Goal: Task Accomplishment & Management: Manage account settings

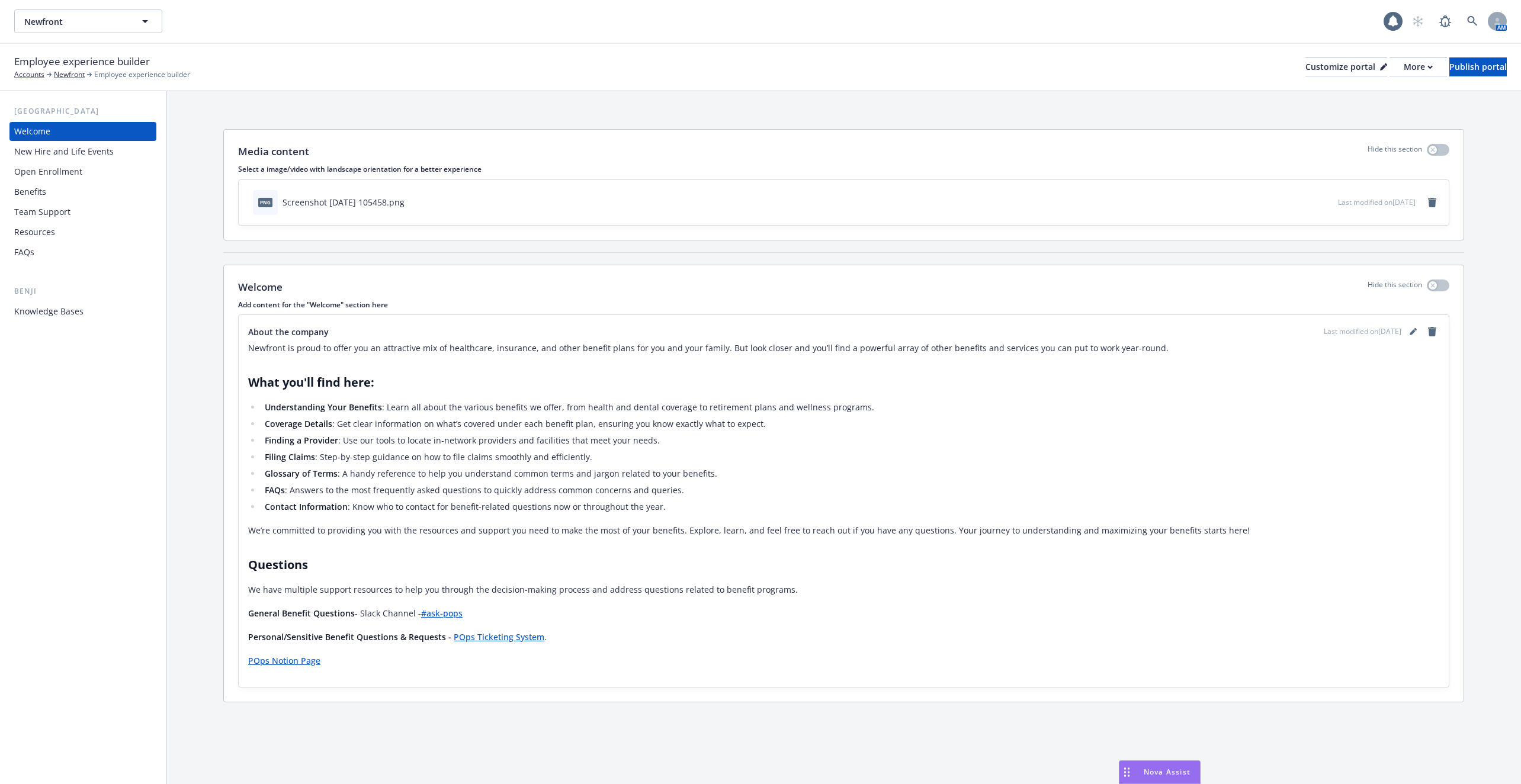
click at [83, 153] on div "New Hire and Life Events" at bounding box center [64, 152] width 99 height 19
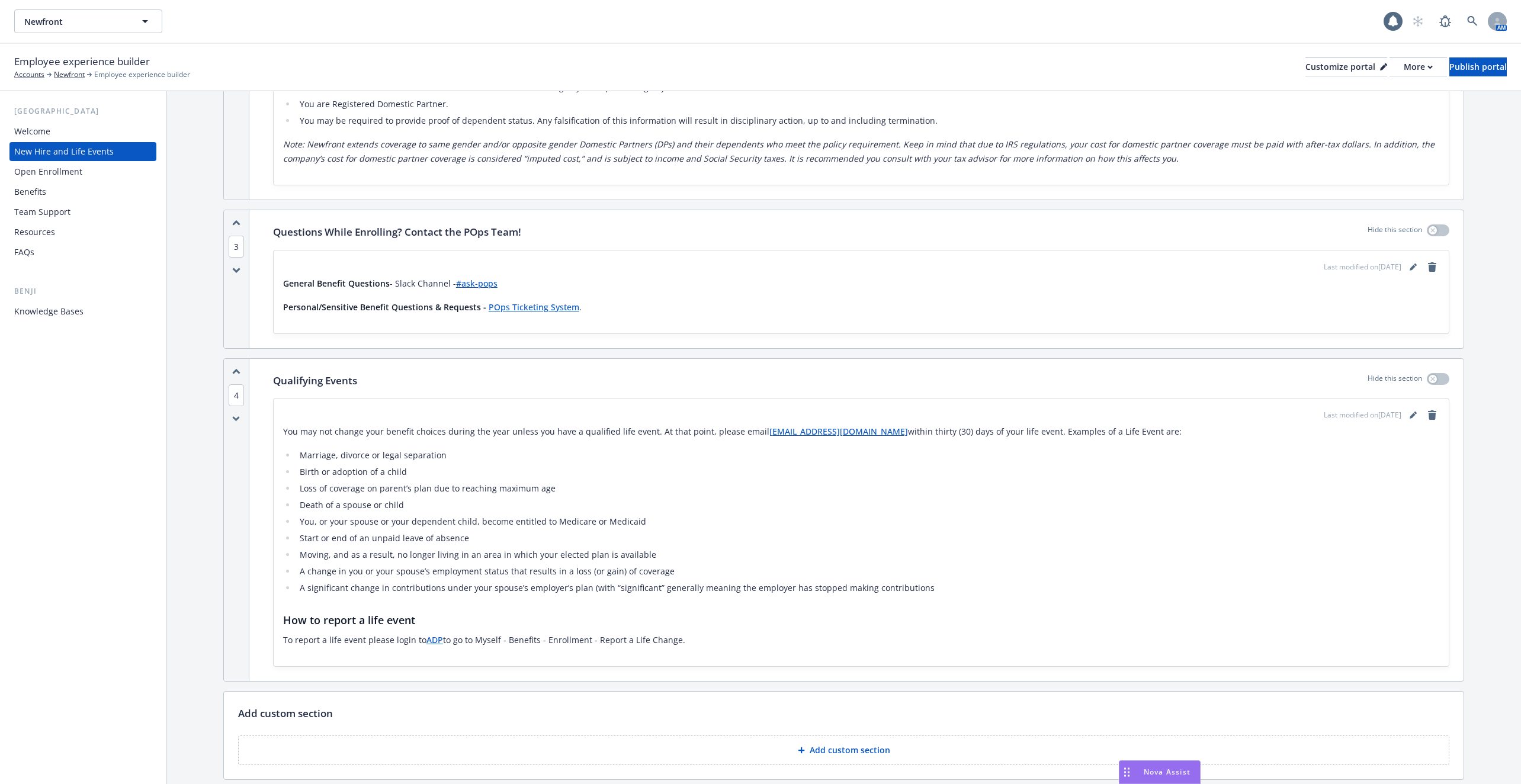
scroll to position [1389, 0]
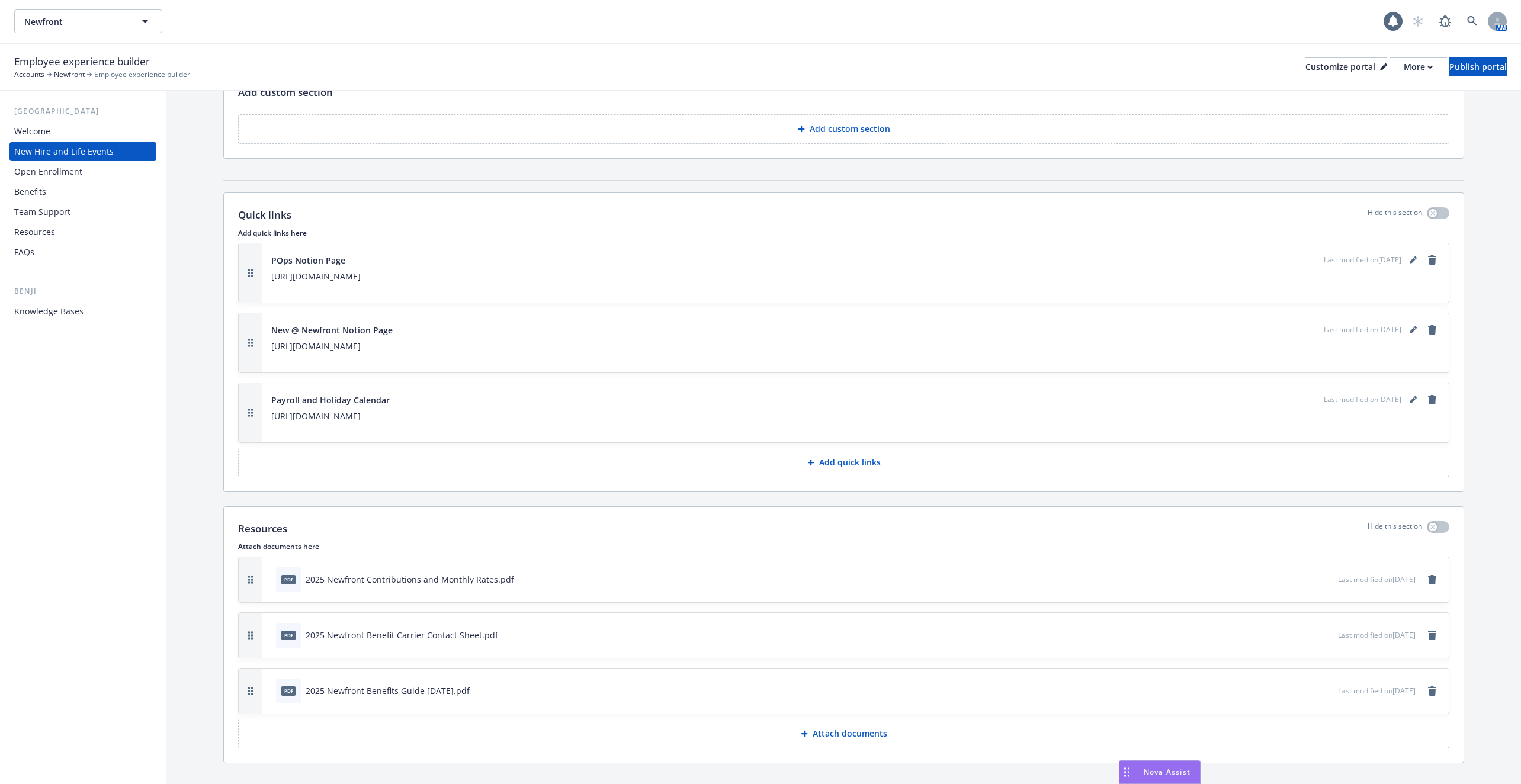
click at [803, 730] on icon at bounding box center [804, 733] width 6 height 6
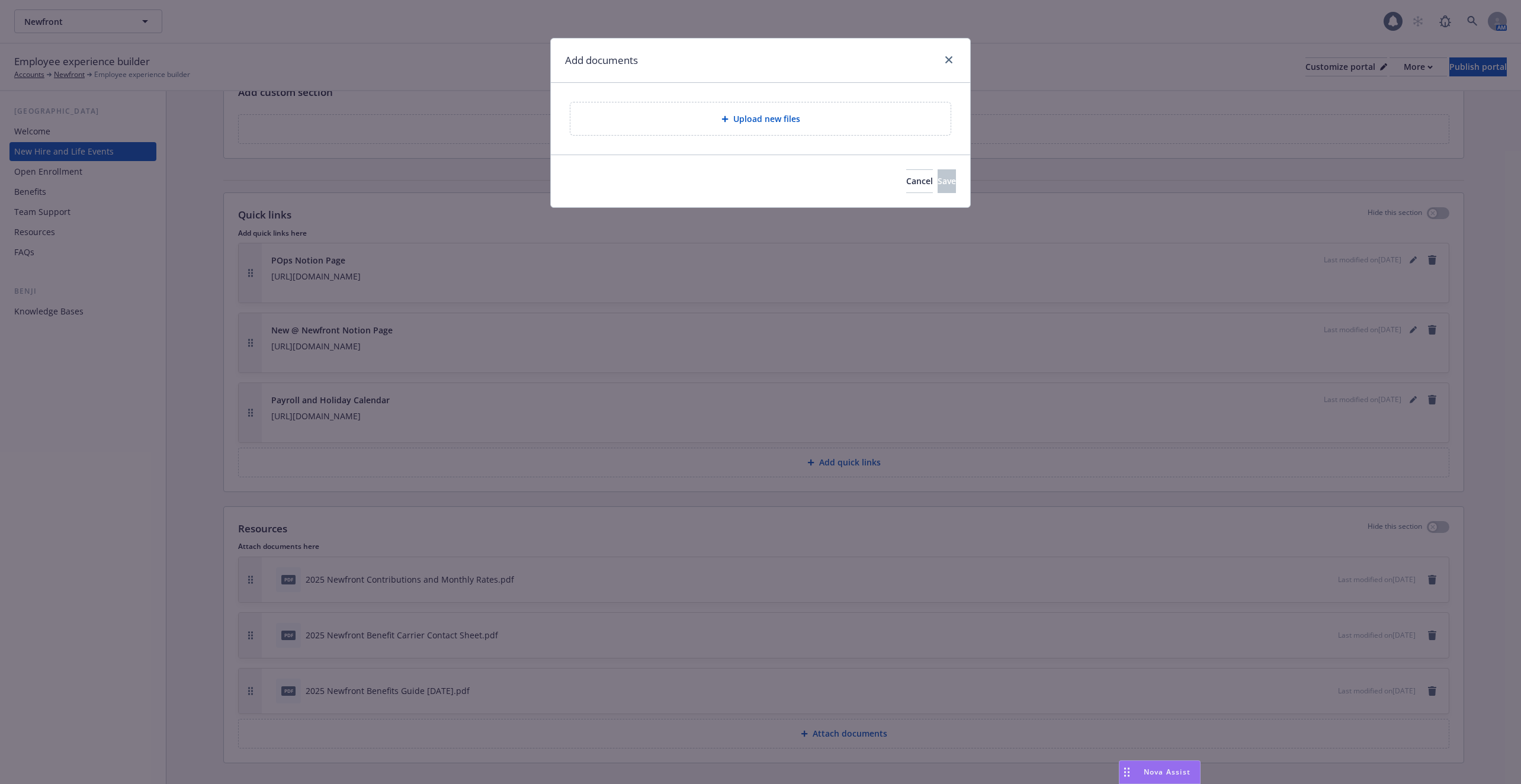
click at [829, 127] on div "Upload new files" at bounding box center [760, 119] width 380 height 33
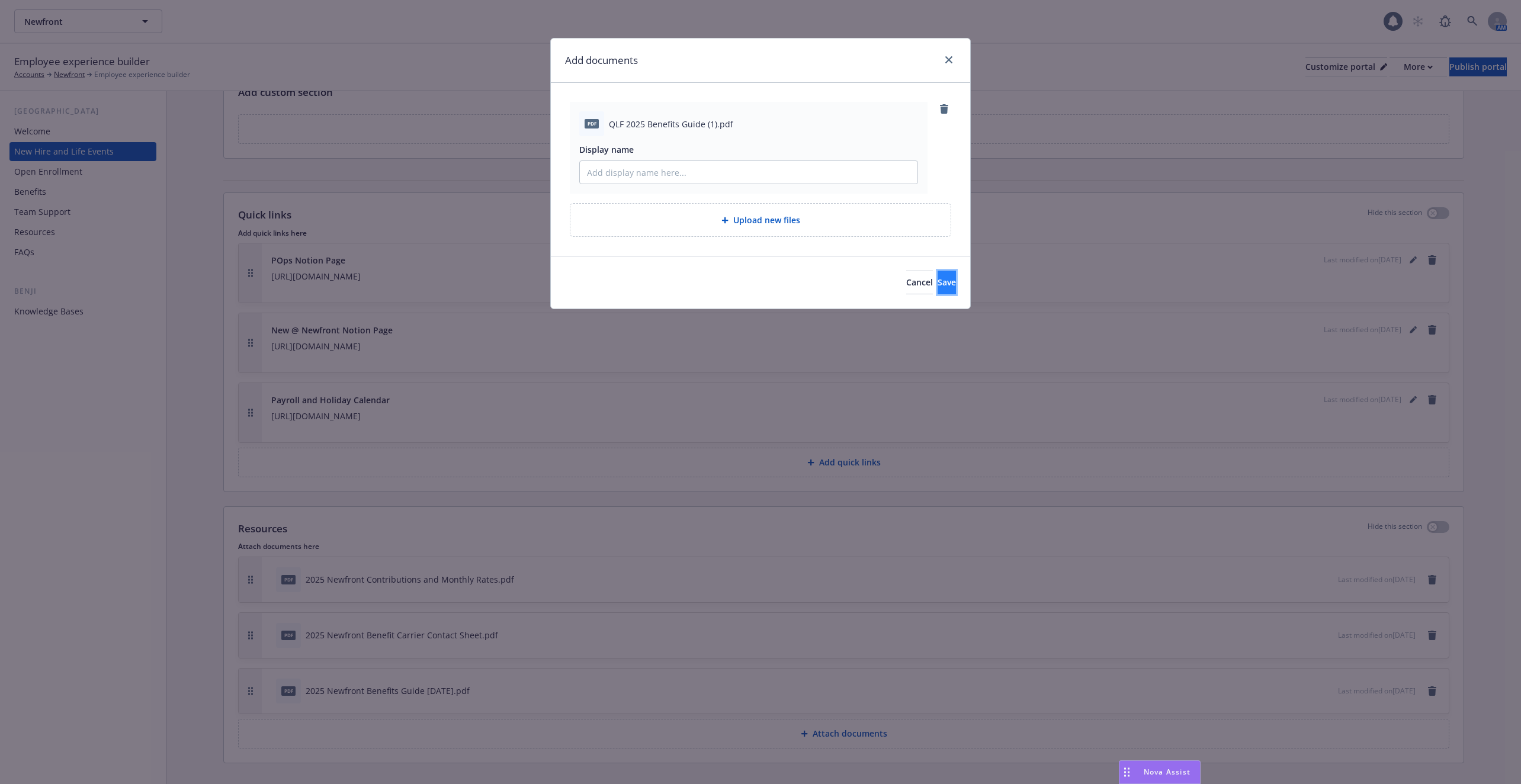
click at [945, 278] on button "Save" at bounding box center [947, 283] width 18 height 24
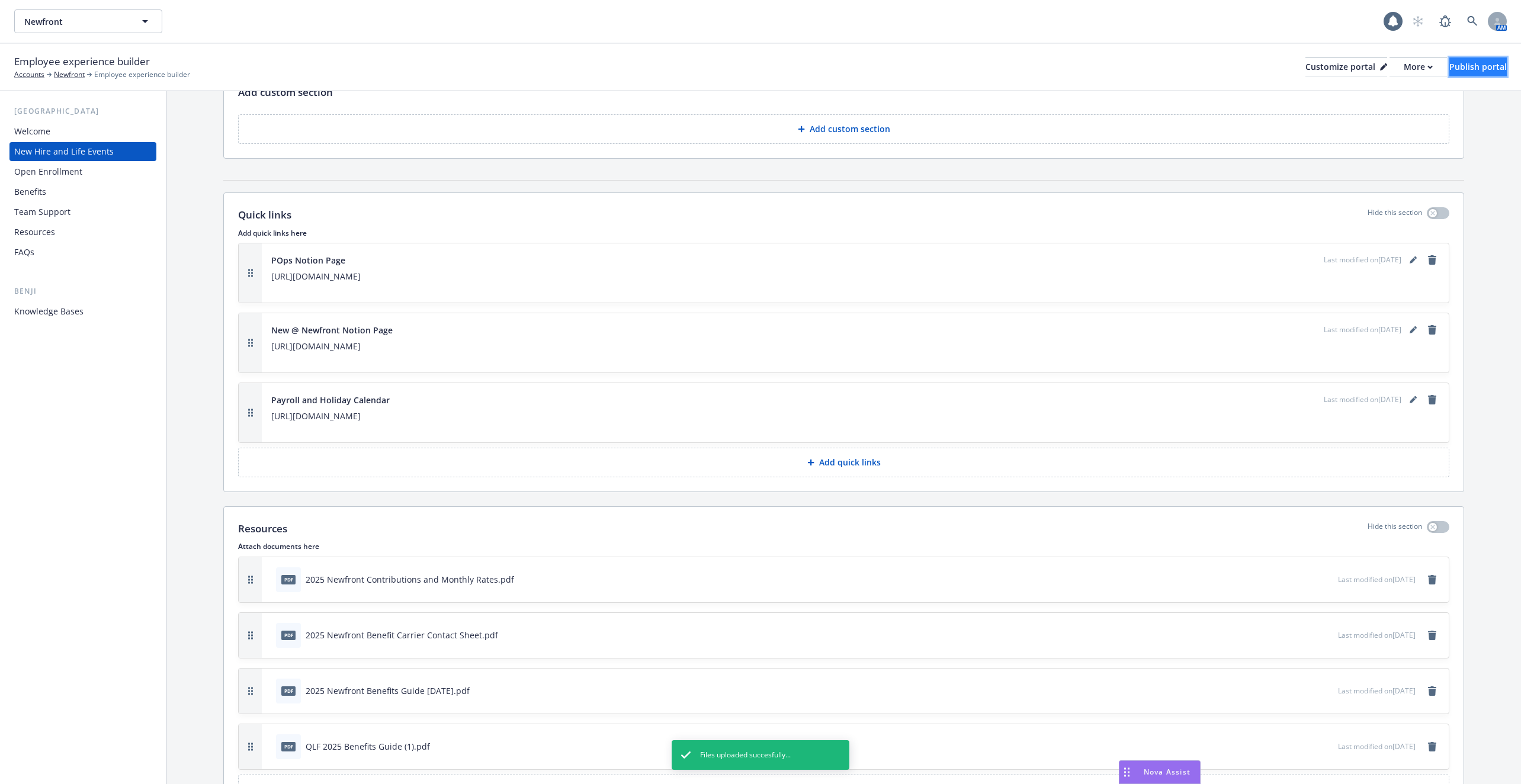
click at [1459, 74] on div "Publish portal" at bounding box center [1479, 67] width 58 height 18
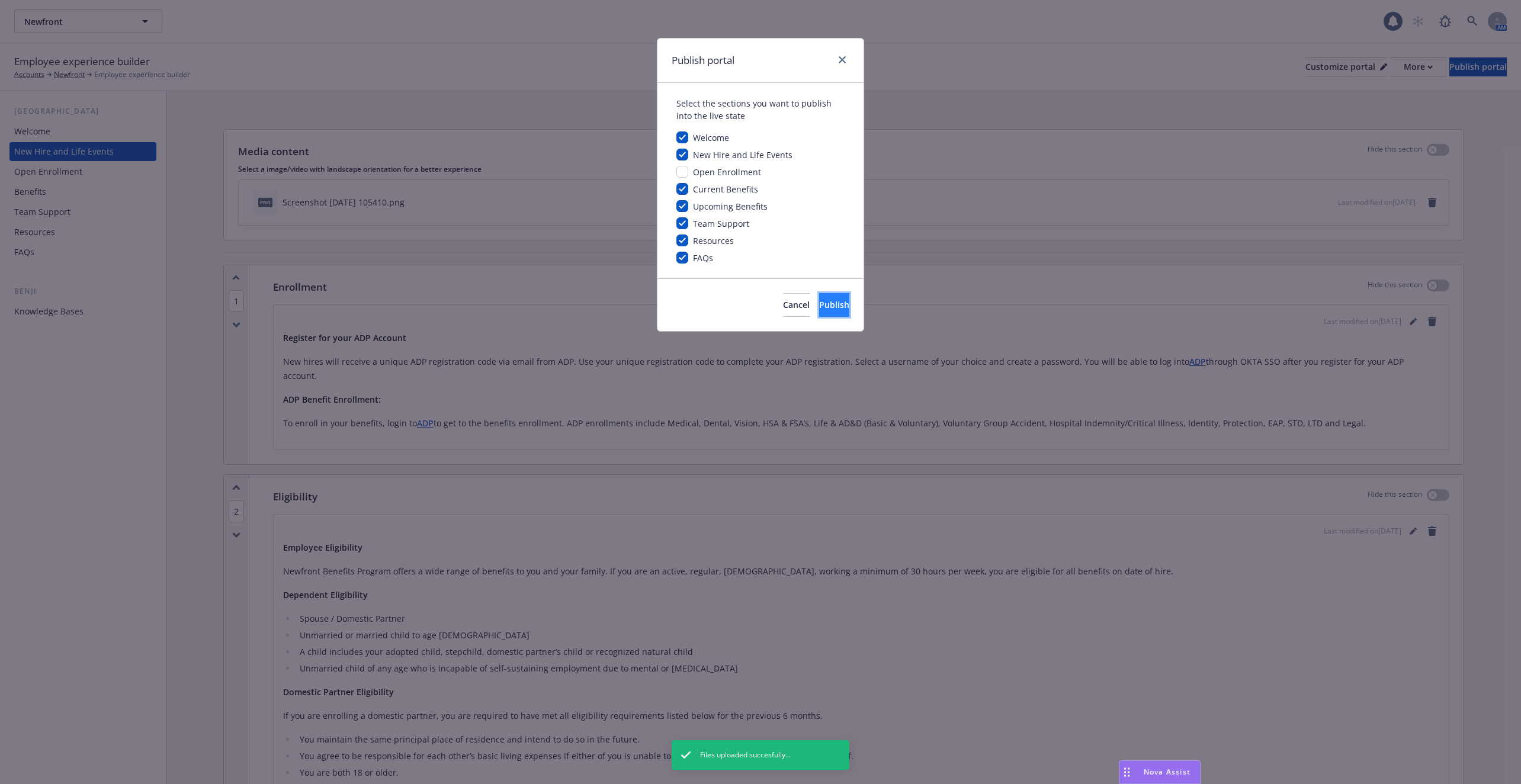
click at [819, 307] on span "Publish" at bounding box center [835, 305] width 30 height 11
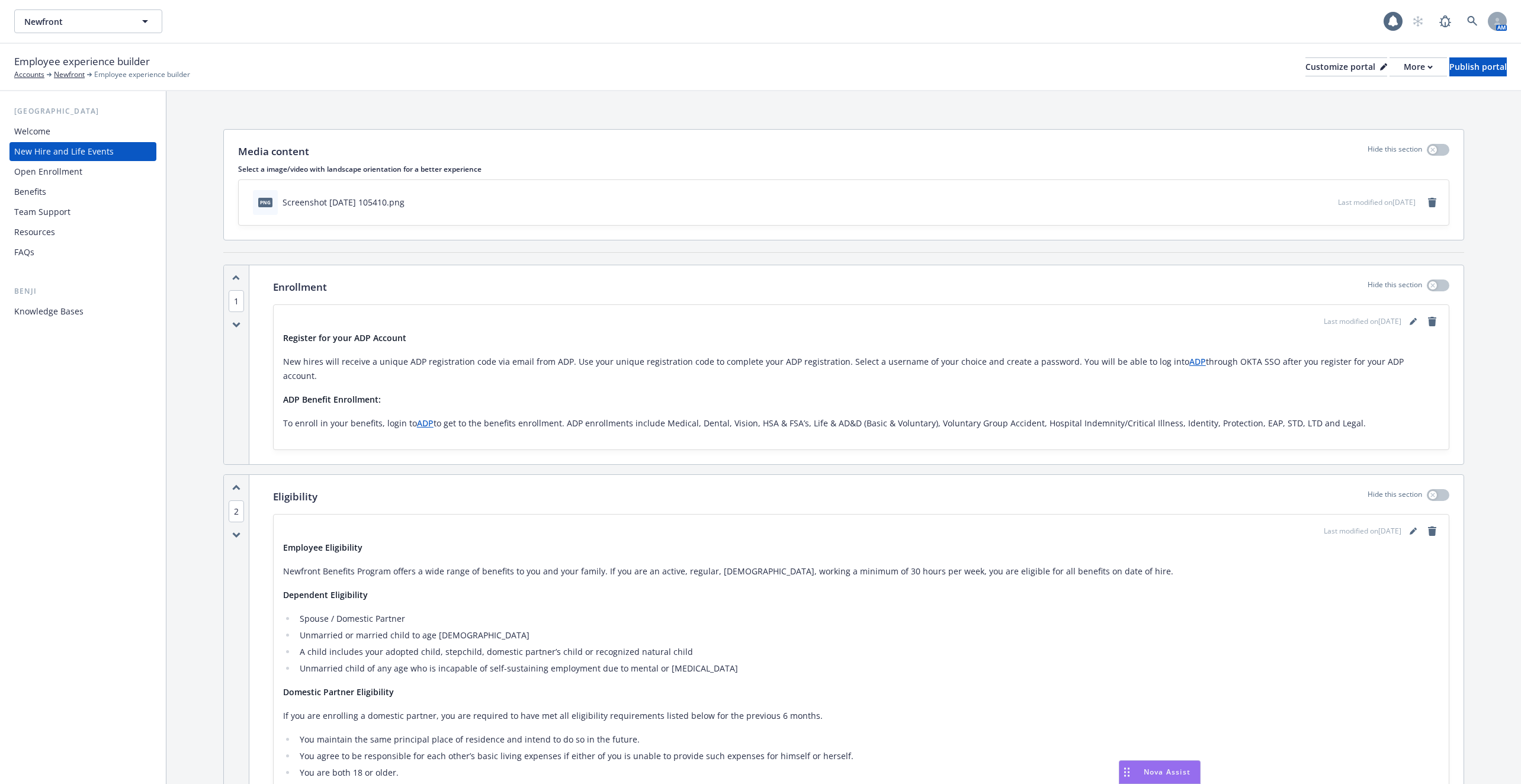
click at [95, 314] on div "Knowledge Bases" at bounding box center [83, 312] width 137 height 19
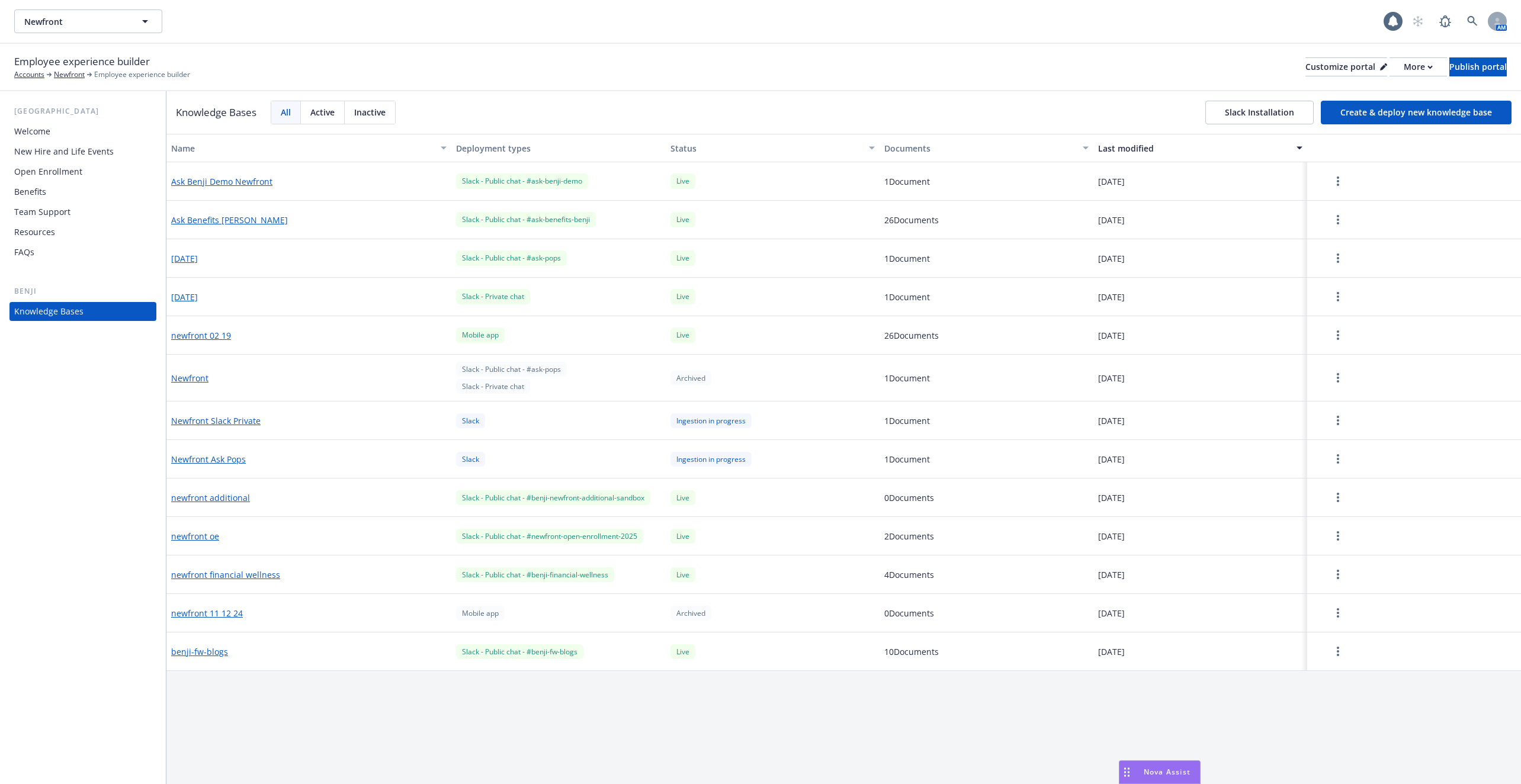
click at [1421, 114] on button "Create & deploy new knowledge base" at bounding box center [1417, 113] width 191 height 24
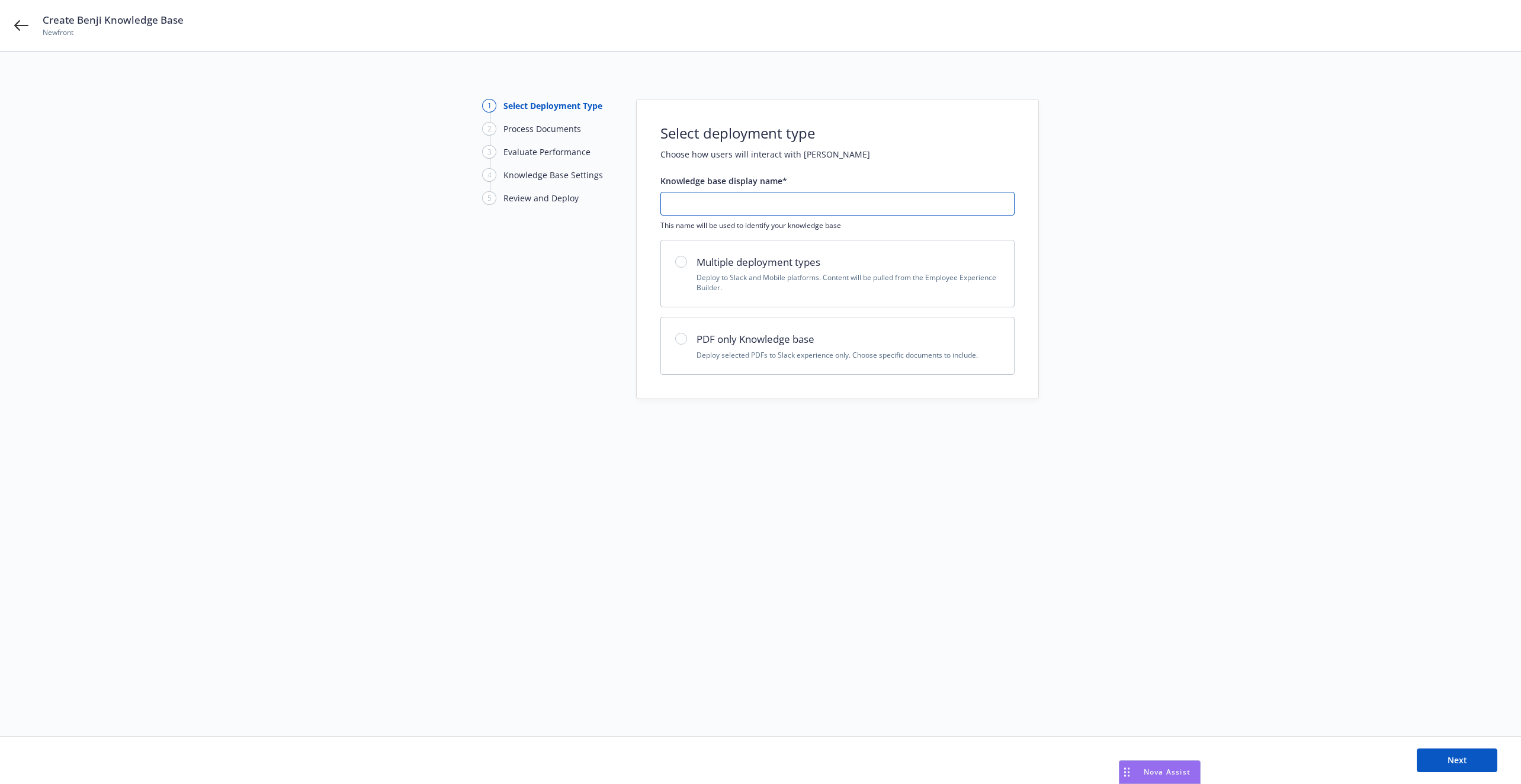
click at [833, 204] on input "text" at bounding box center [838, 204] width 353 height 22
type input "l"
type input "Client Test"
click at [797, 352] on p "Deploy selected PDFs to Slack experience only. Choose specific documents to inc…" at bounding box center [848, 355] width 303 height 10
radio input "true"
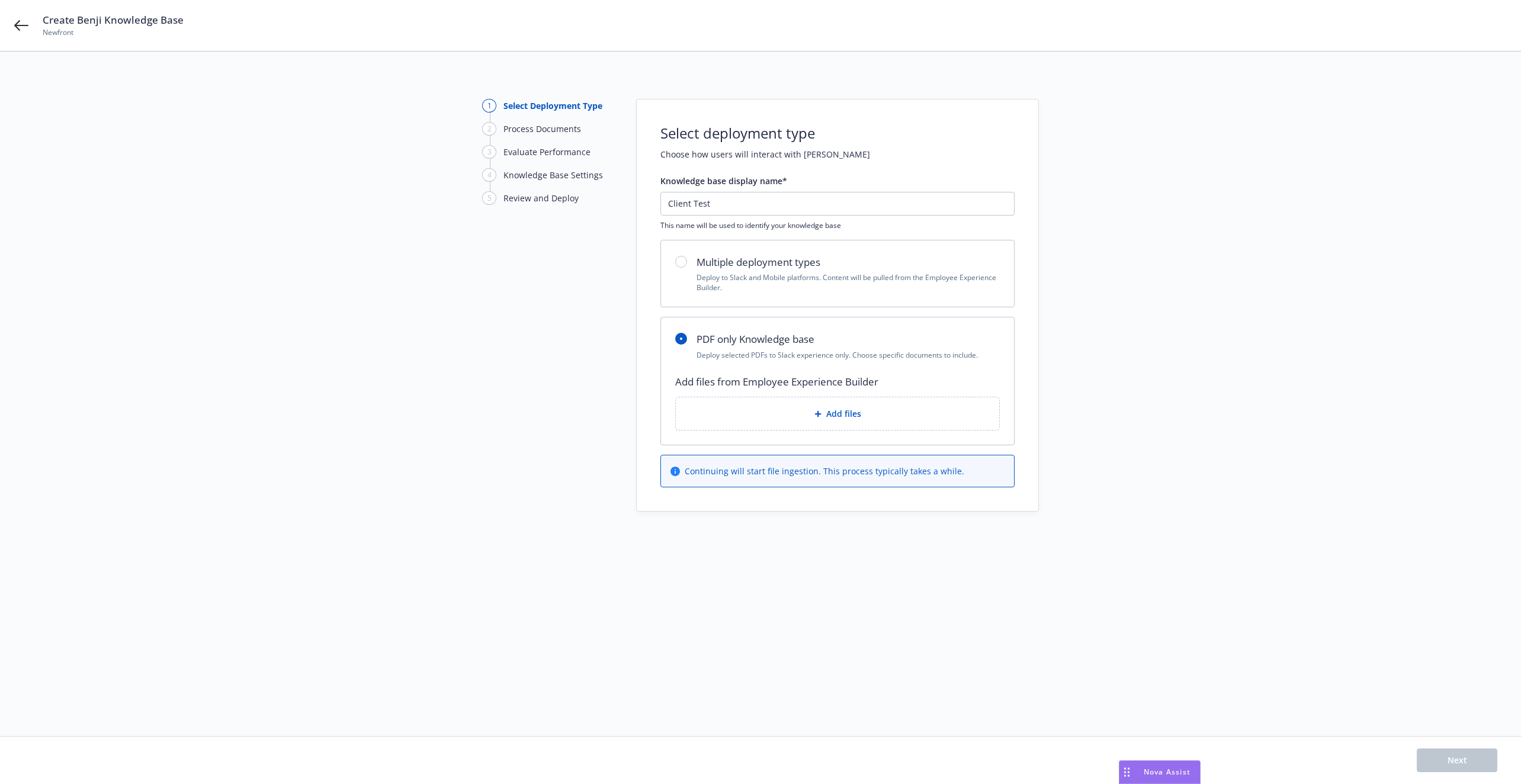
click at [789, 418] on div "Add files" at bounding box center [838, 414] width 305 height 14
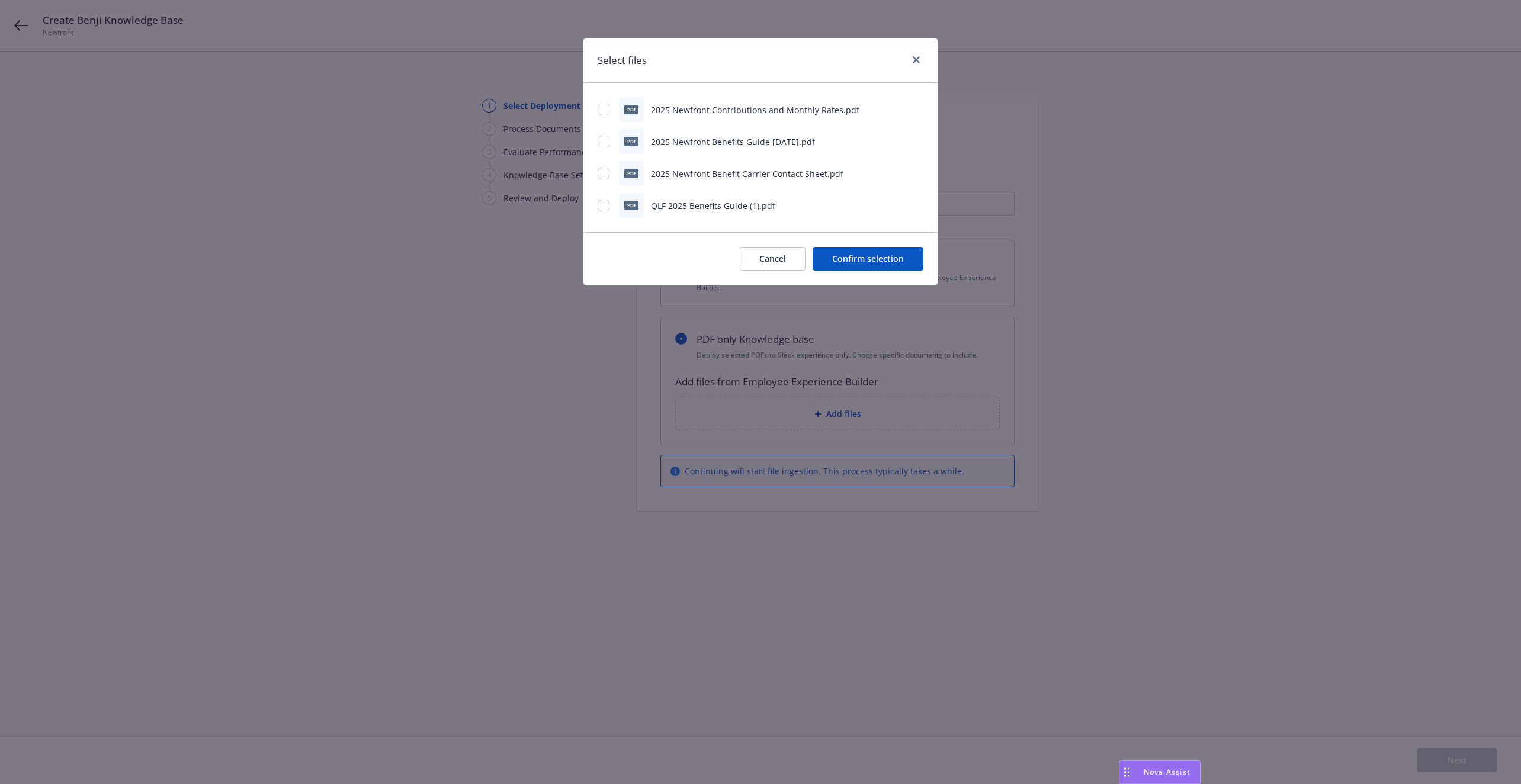
click at [746, 205] on span "QLF 2025 Benefits Guide (1).pdf" at bounding box center [713, 206] width 124 height 11
click at [602, 206] on input "checkbox" at bounding box center [603, 205] width 12 height 12
checkbox input "true"
click at [855, 260] on button "Confirm selection" at bounding box center [868, 259] width 111 height 24
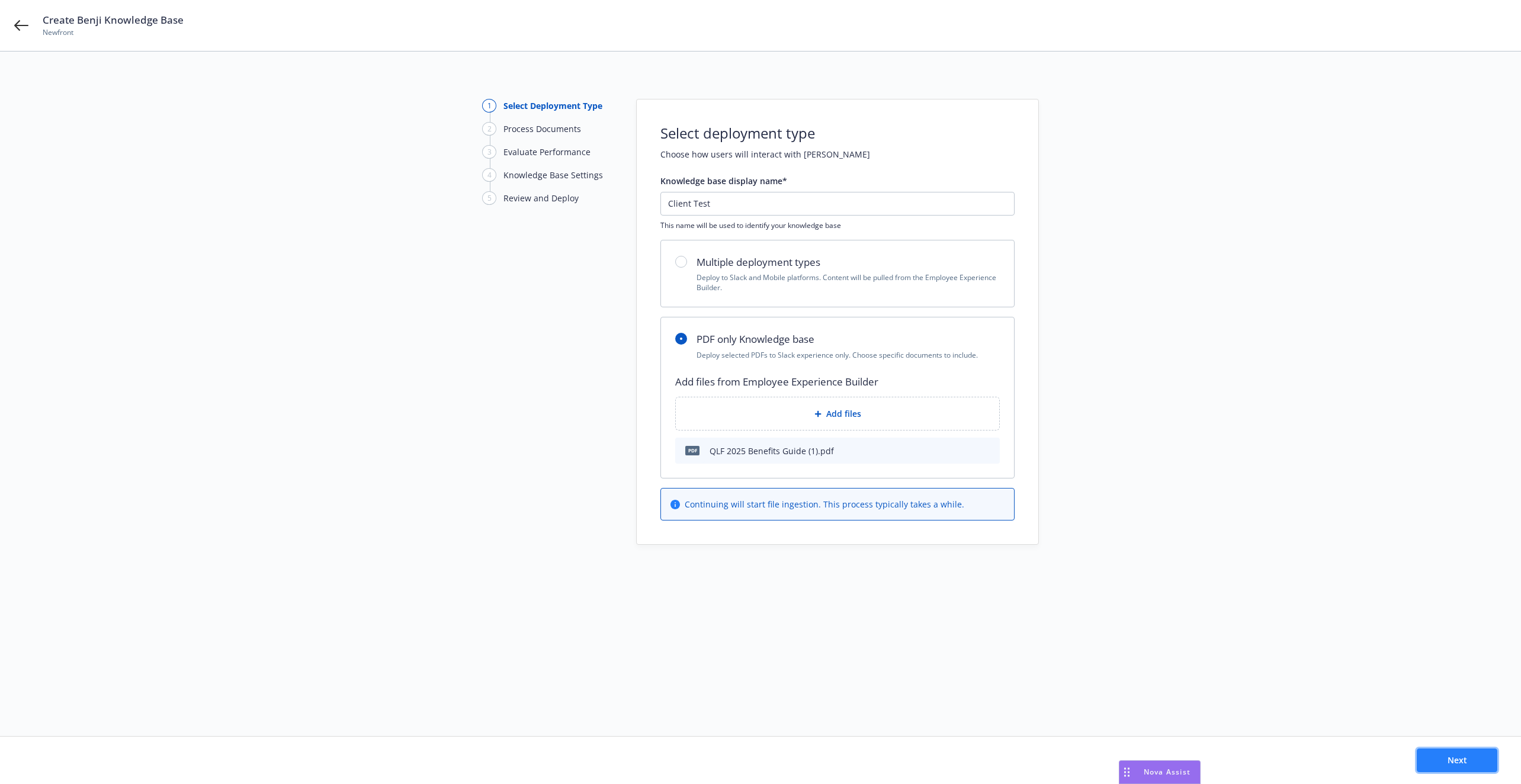
click at [1473, 763] on button "Next" at bounding box center [1457, 761] width 80 height 24
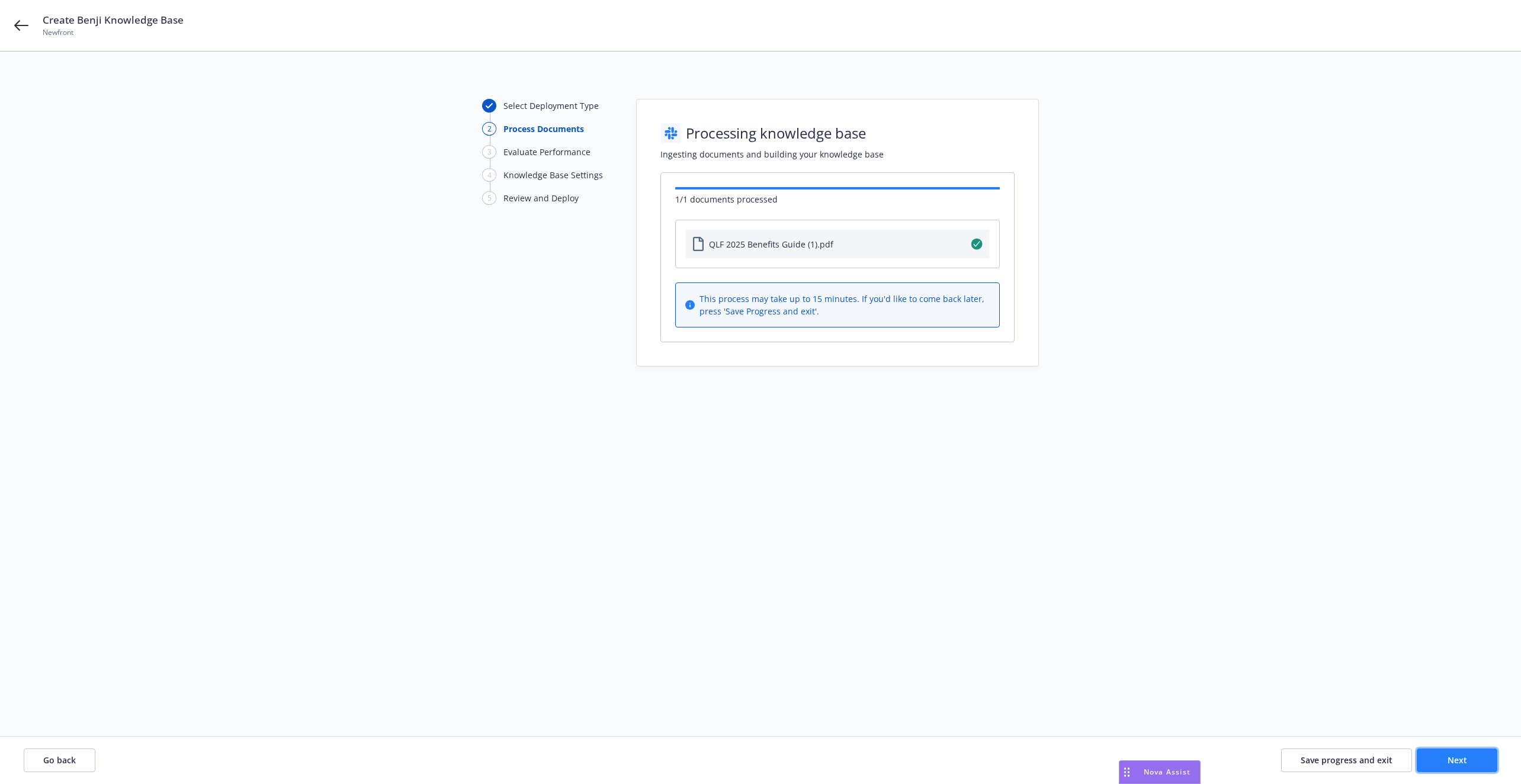
click at [1455, 759] on span "Next" at bounding box center [1458, 760] width 19 height 11
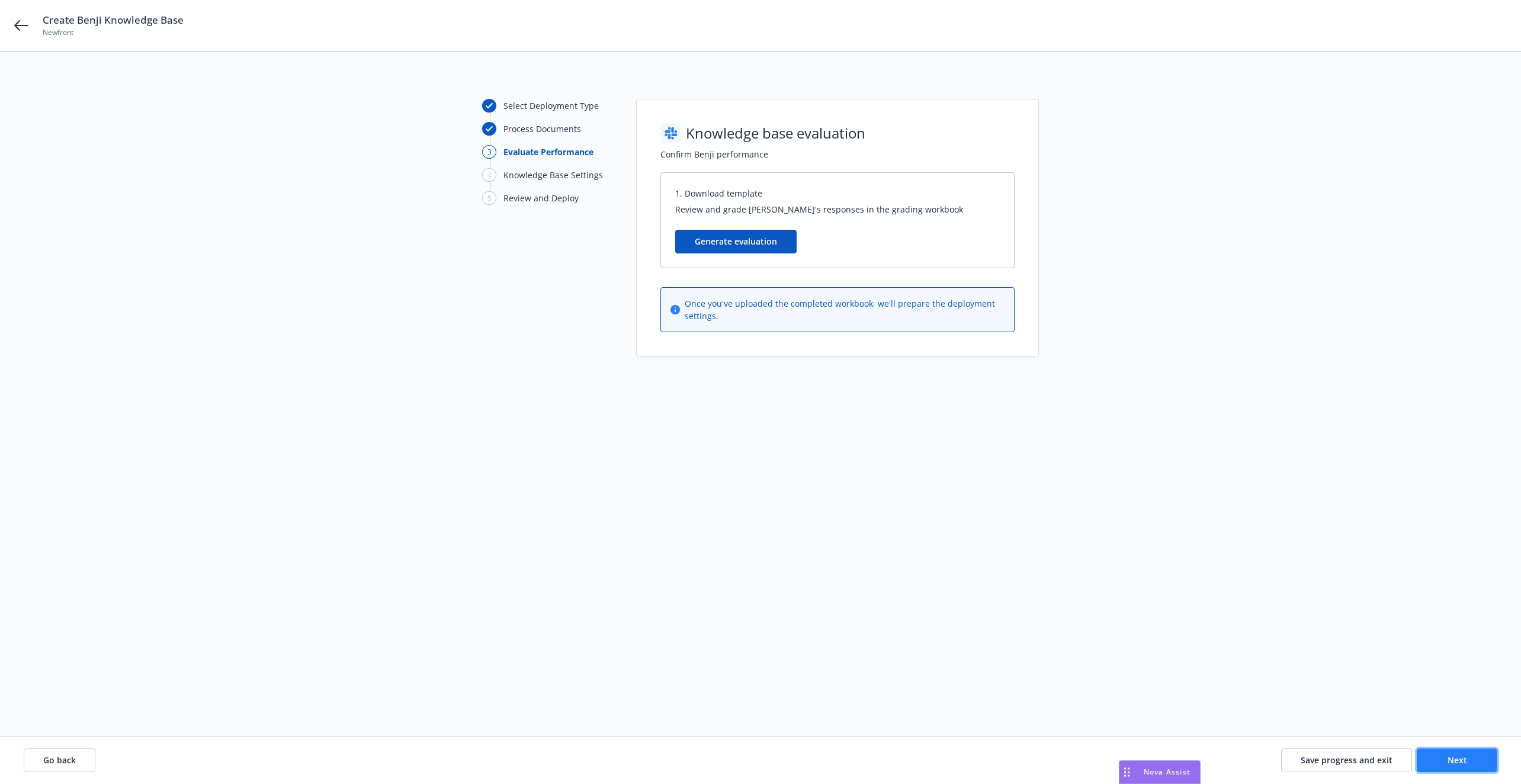
click at [1441, 759] on button "Next" at bounding box center [1457, 761] width 80 height 24
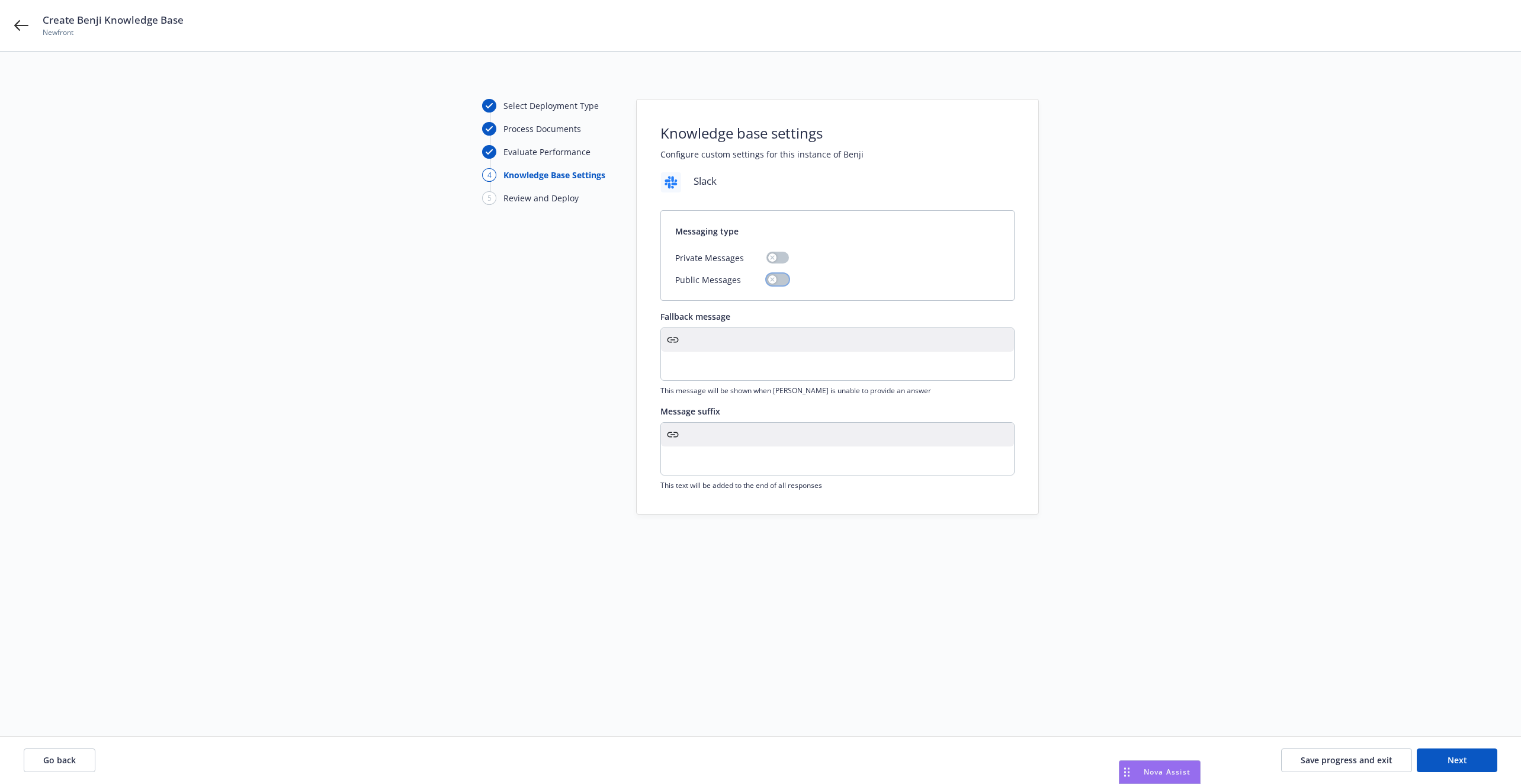
click at [777, 280] on button "button" at bounding box center [778, 279] width 22 height 12
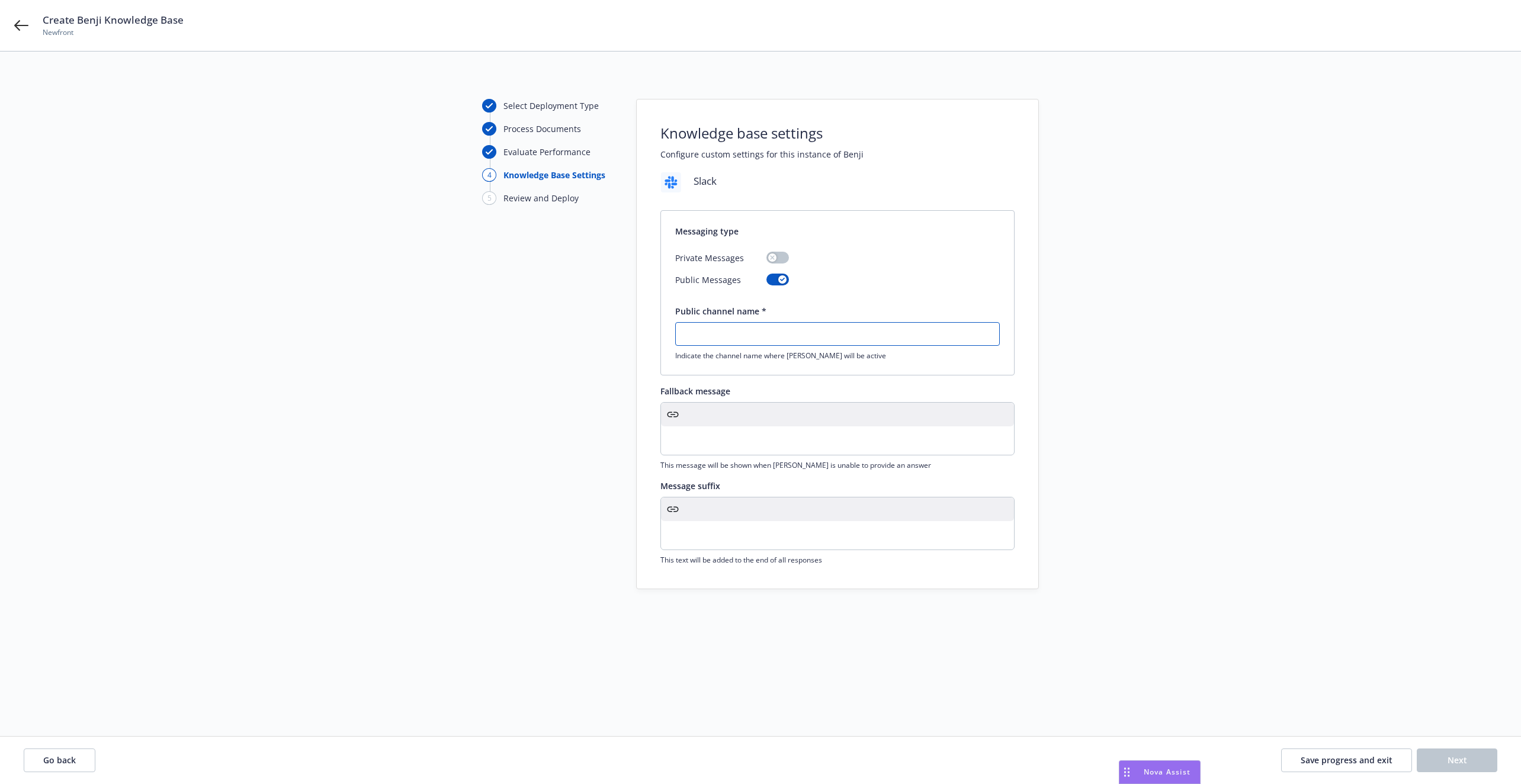
click at [774, 333] on input "text" at bounding box center [837, 334] width 323 height 22
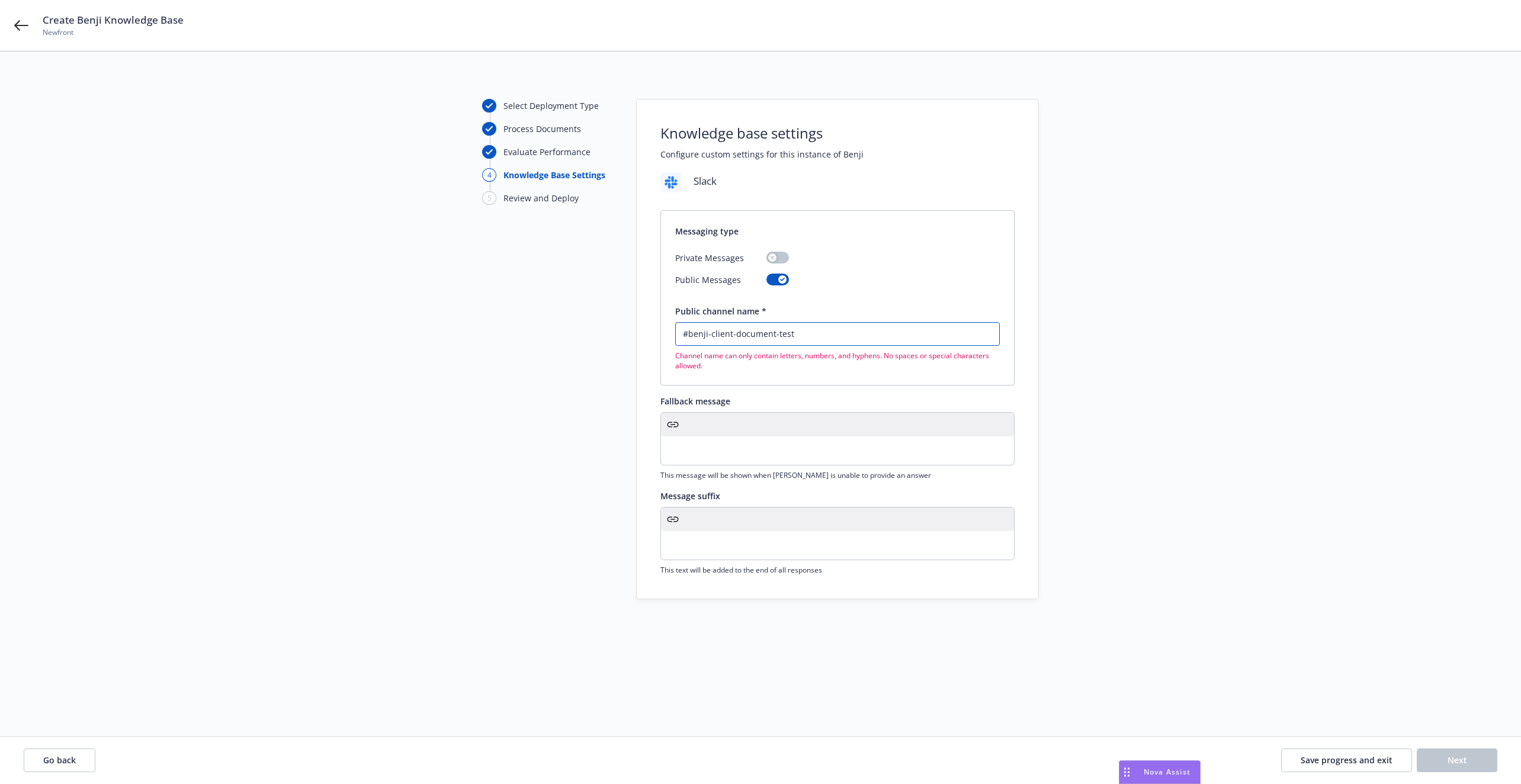
click at [688, 334] on input "#benji-client-document-test" at bounding box center [837, 334] width 323 height 22
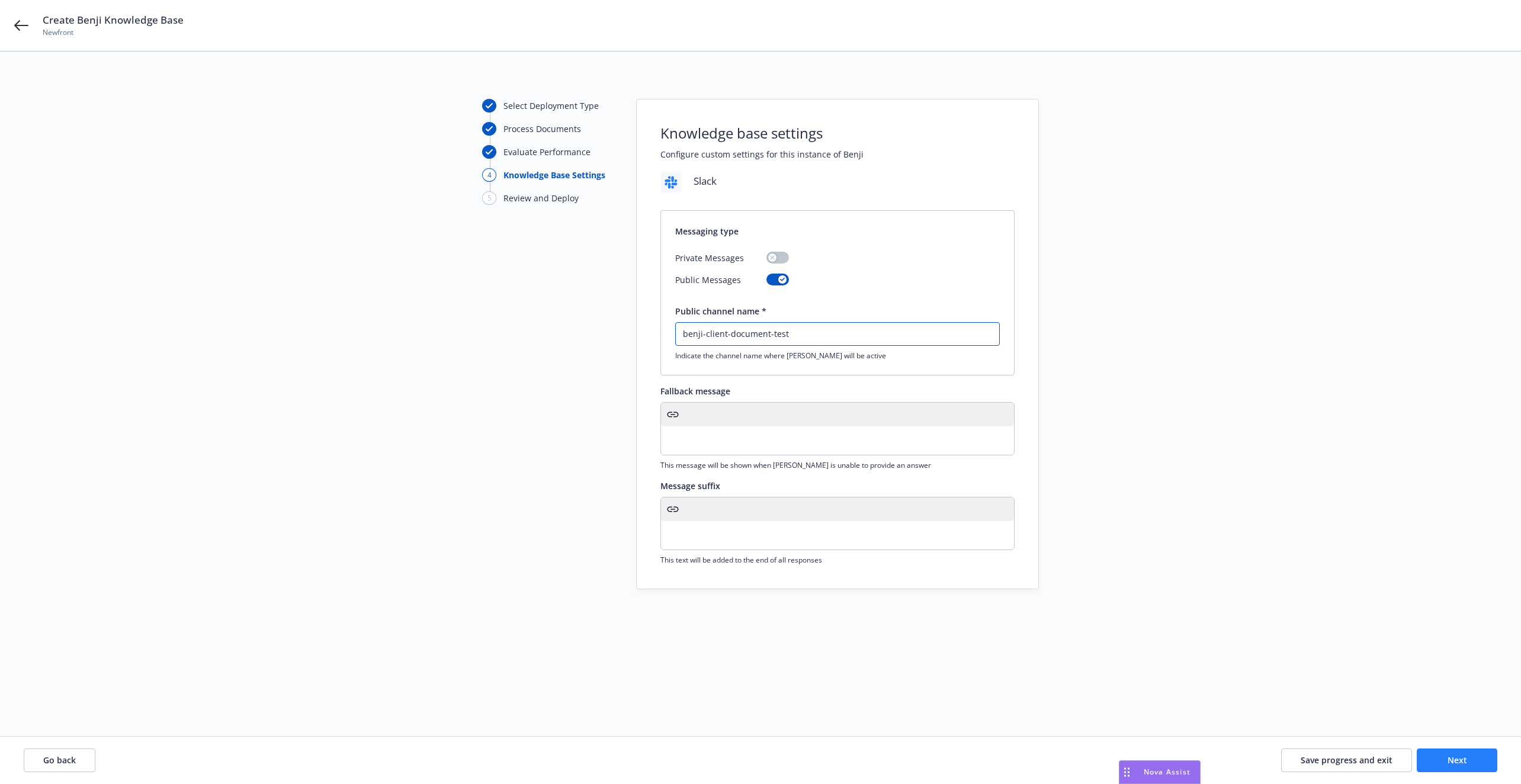
type input "benji-client-document-test"
click at [1469, 758] on button "Next" at bounding box center [1457, 761] width 80 height 24
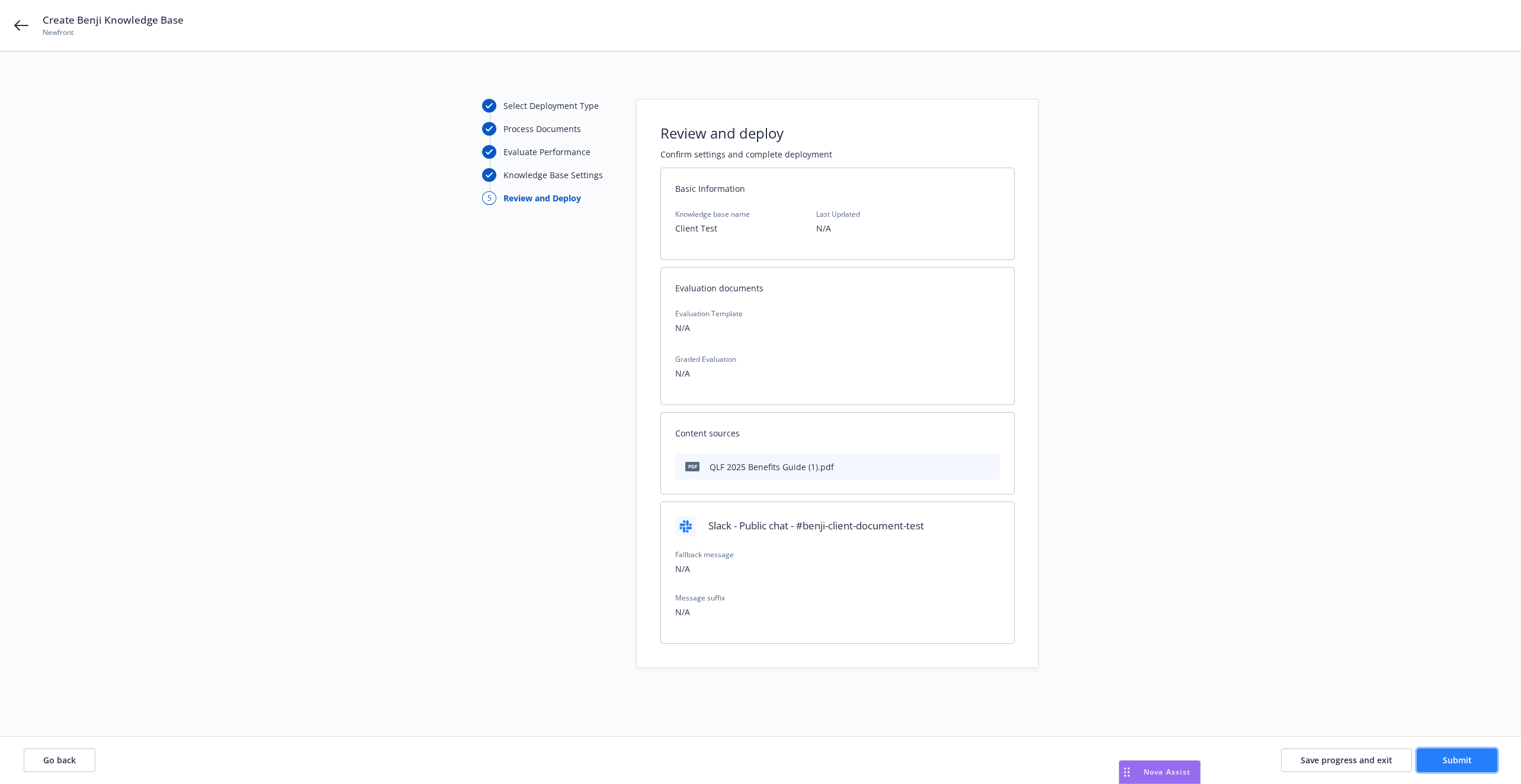
click at [1469, 758] on span "Submit" at bounding box center [1458, 760] width 29 height 11
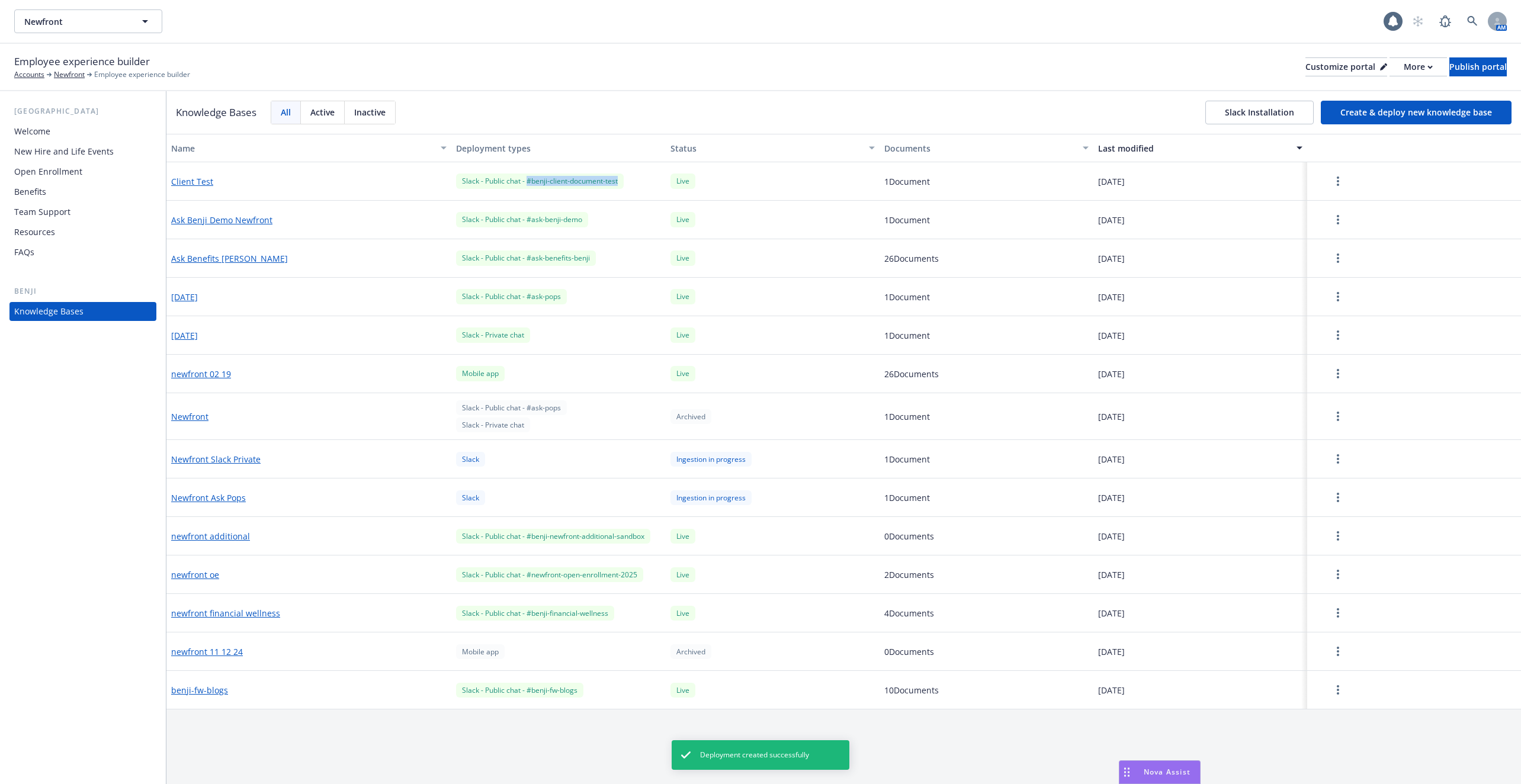
drag, startPoint x: 626, startPoint y: 184, endPoint x: 528, endPoint y: 185, distance: 98.0
click at [528, 185] on div "Slack - Public chat - #benji-client-document-test" at bounding box center [558, 181] width 214 height 38
copy div "#benji-client-document-test"
click at [94, 168] on div "Open Enrollment" at bounding box center [83, 172] width 137 height 19
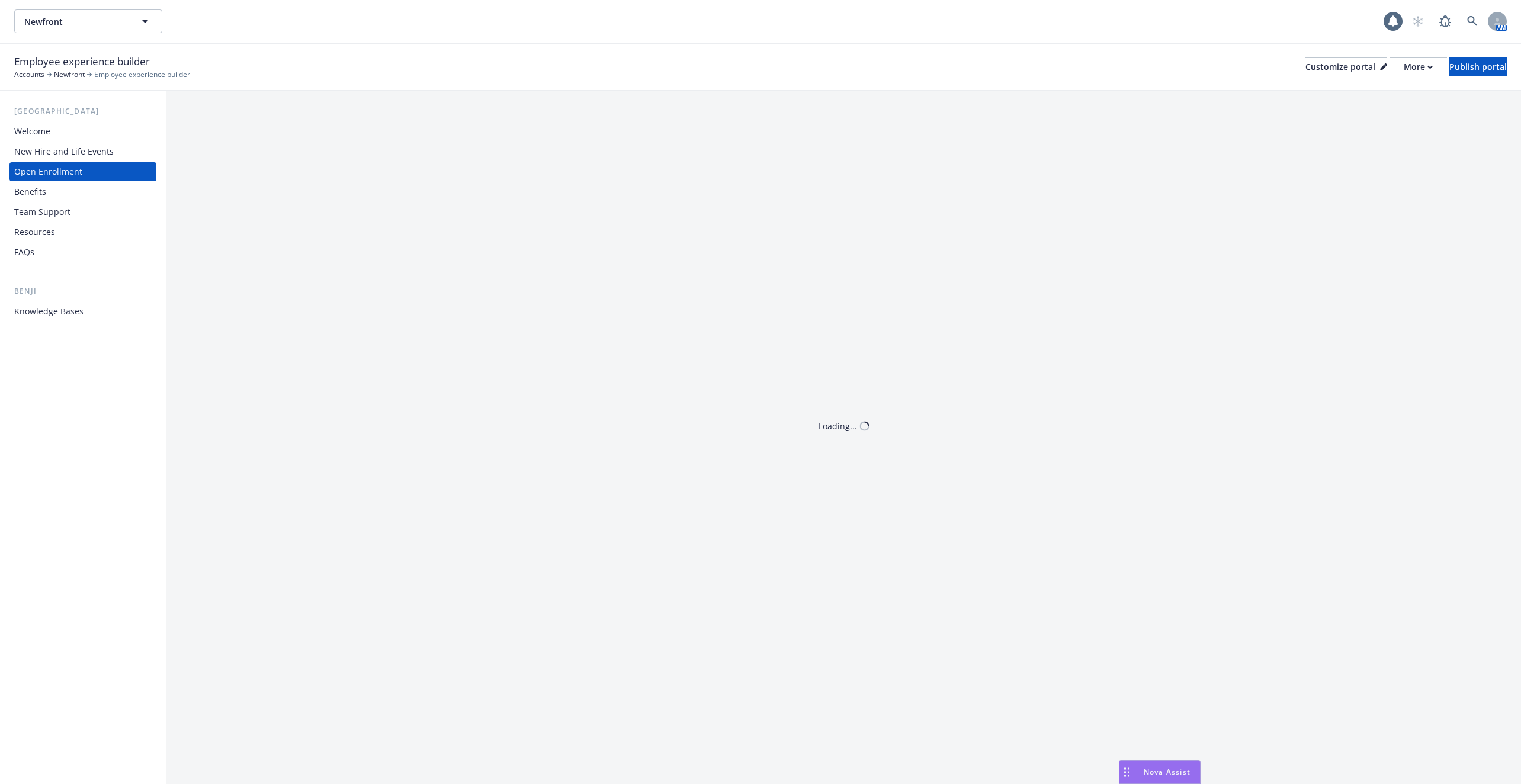
click at [78, 152] on div "New Hire and Life Events" at bounding box center [64, 152] width 99 height 19
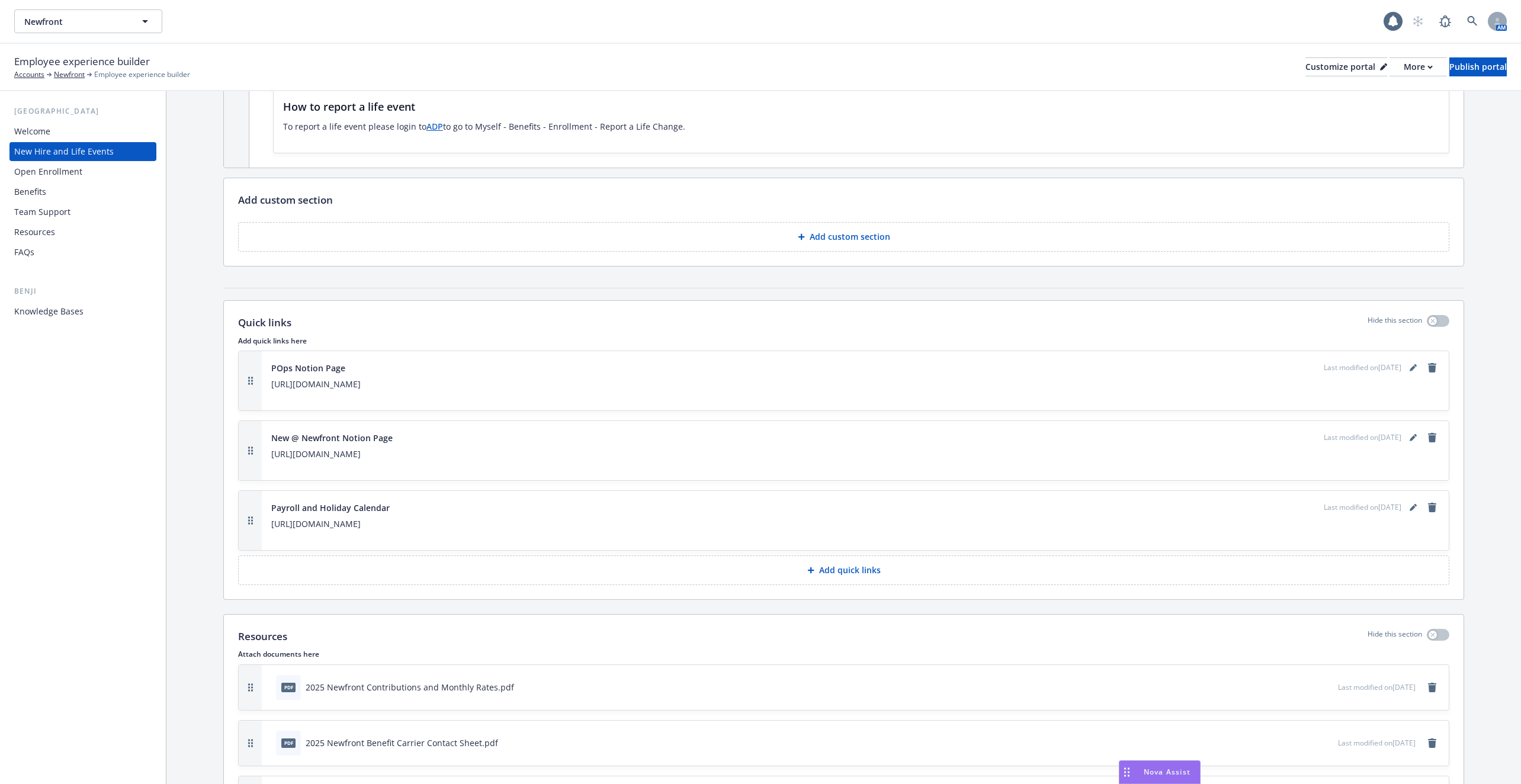
scroll to position [1445, 0]
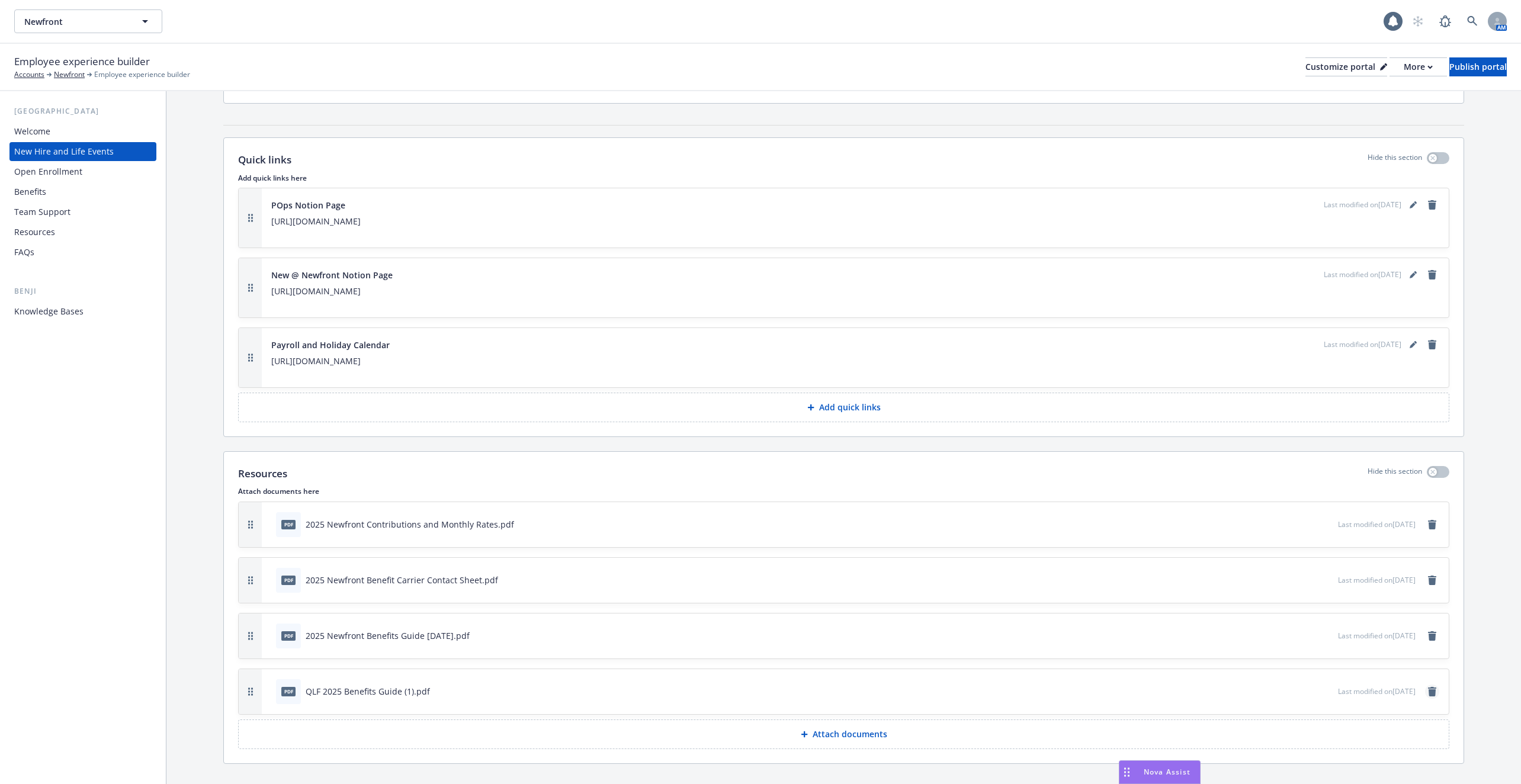
click at [1430, 687] on icon "remove" at bounding box center [1432, 692] width 8 height 10
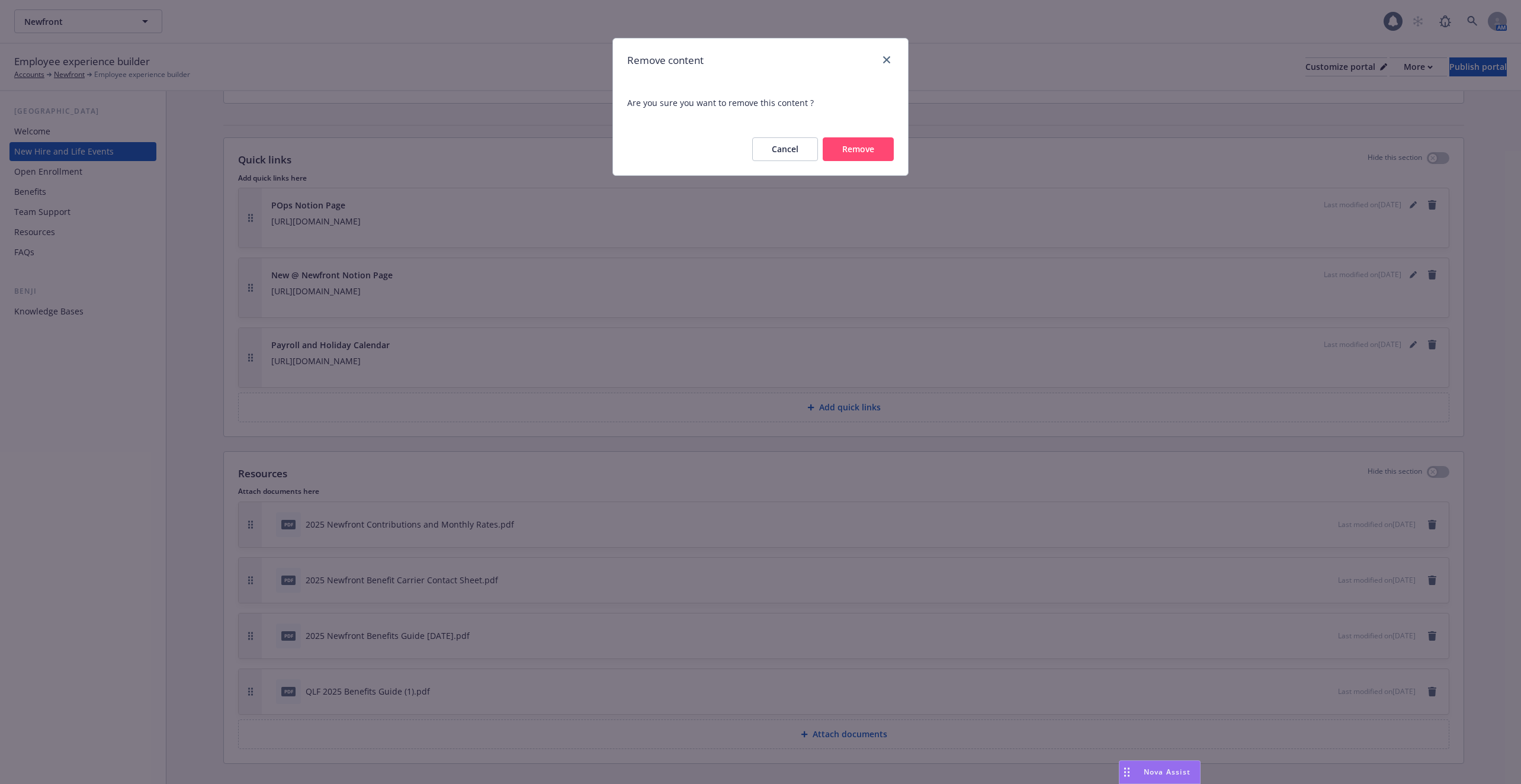
click at [861, 141] on button "Remove" at bounding box center [858, 149] width 71 height 24
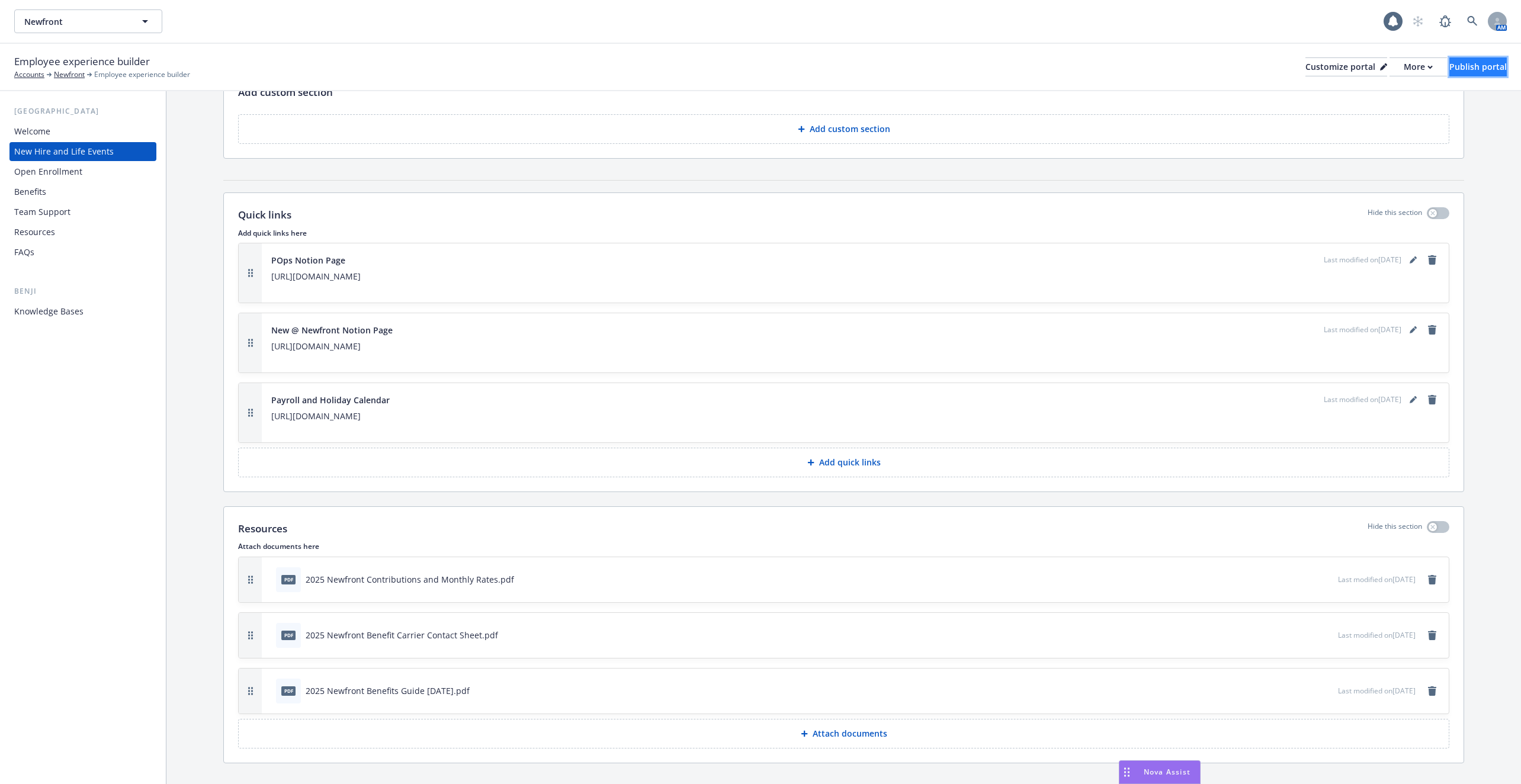
click at [1450, 63] on div "Publish portal" at bounding box center [1479, 67] width 58 height 18
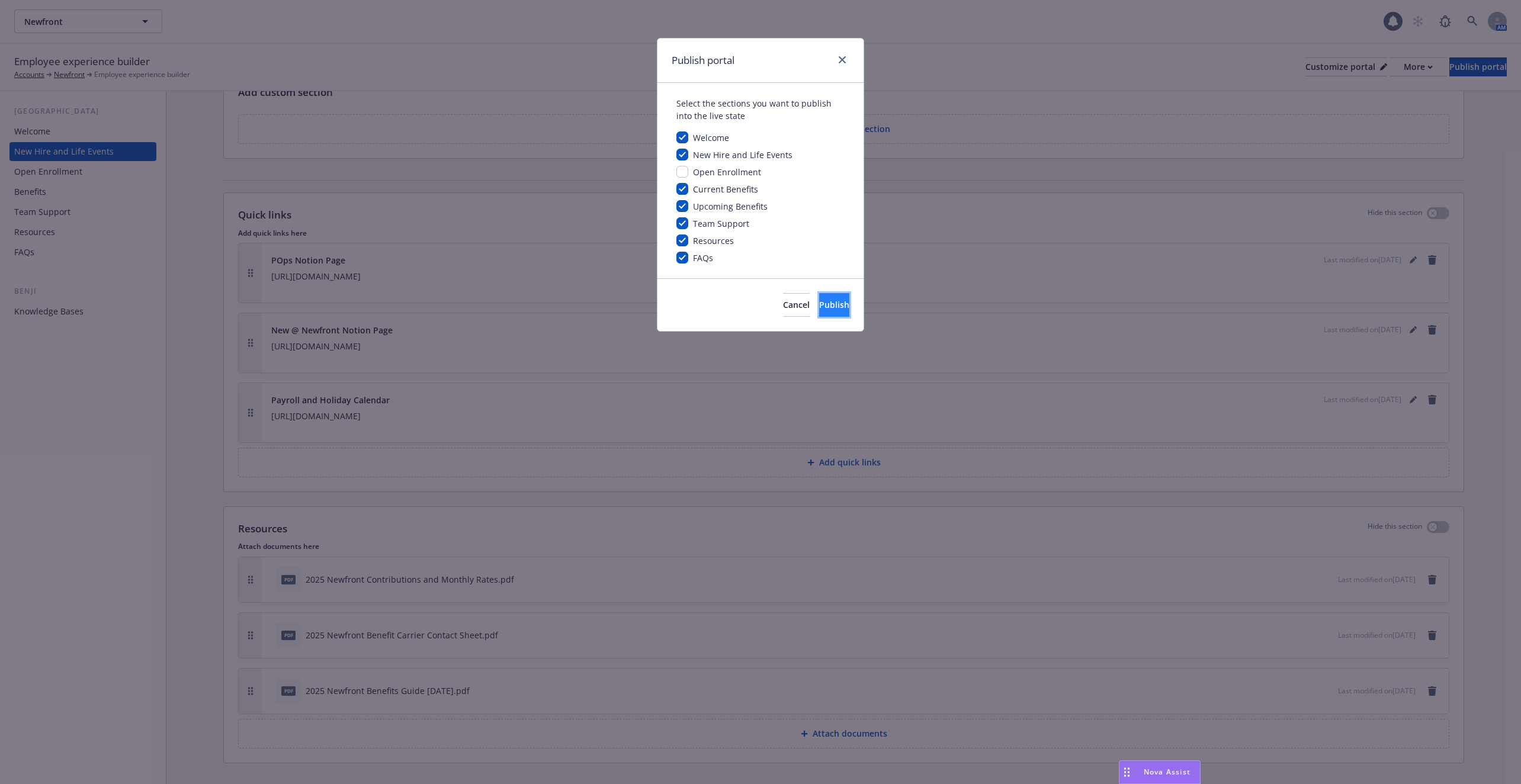
click at [829, 309] on span "Publish" at bounding box center [835, 305] width 30 height 11
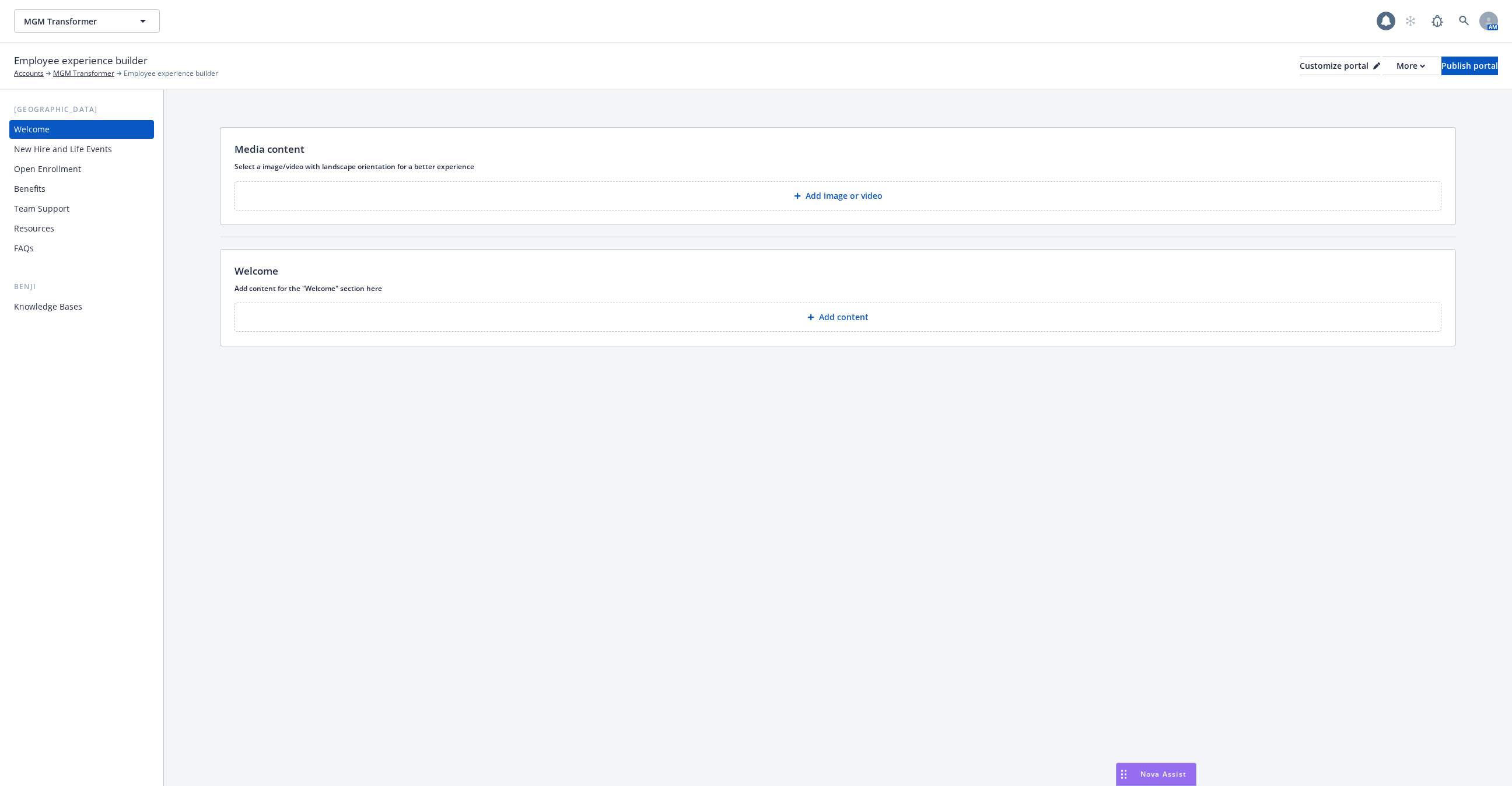
click at [95, 157] on div "New Hire and Life Events" at bounding box center [63, 149] width 98 height 19
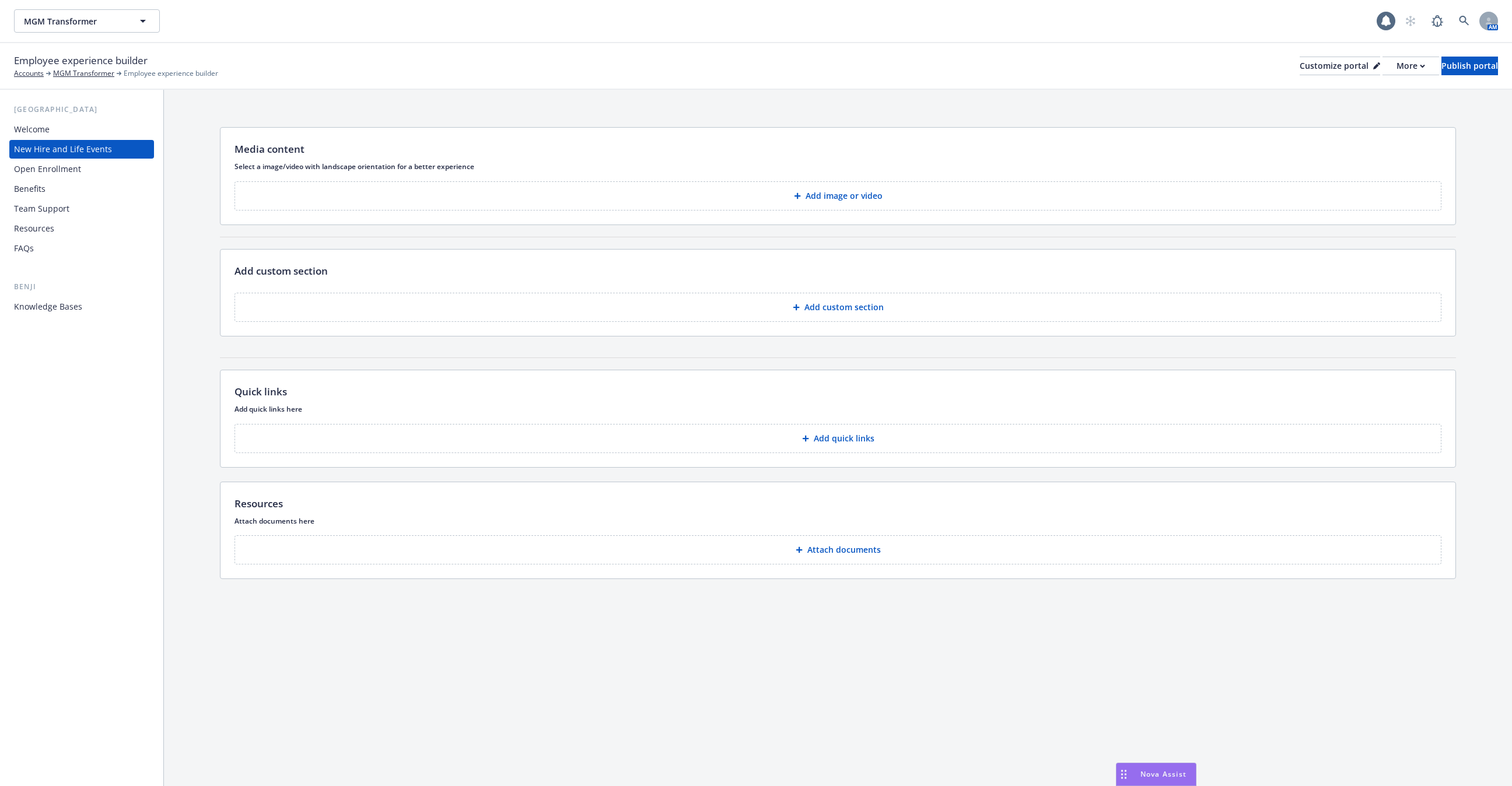
click at [92, 167] on div "Open Enrollment" at bounding box center [81, 169] width 135 height 19
